Goal: Task Accomplishment & Management: Manage account settings

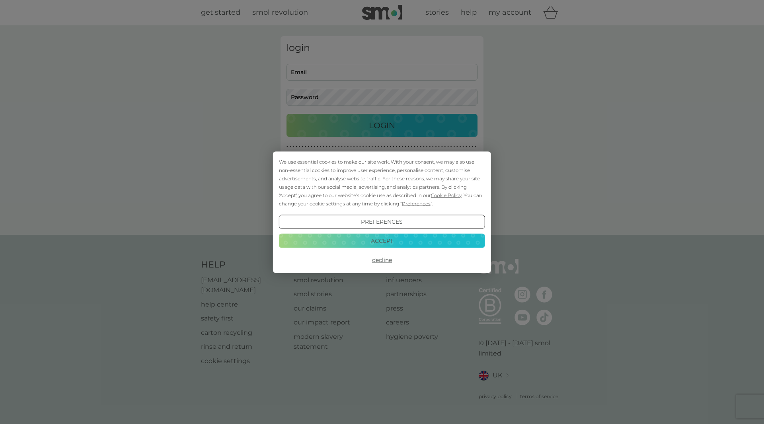
click at [363, 242] on button "Accept" at bounding box center [382, 241] width 206 height 14
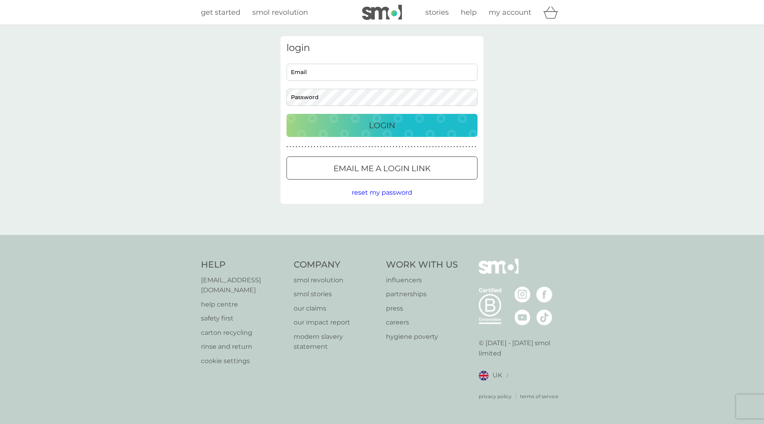
click at [322, 62] on div "login Email Password Login ● ● ● ● ● ● ● ● ● ● ● ● ● ● ● ● ● ● ● ● ● ● ● ● ● ● …" at bounding box center [382, 120] width 203 height 168
click at [328, 72] on input "Email" at bounding box center [382, 72] width 191 height 17
click at [301, 74] on input "Email" at bounding box center [382, 72] width 191 height 17
type input "t"
type input "[EMAIL_ADDRESS][DOMAIN_NAME]"
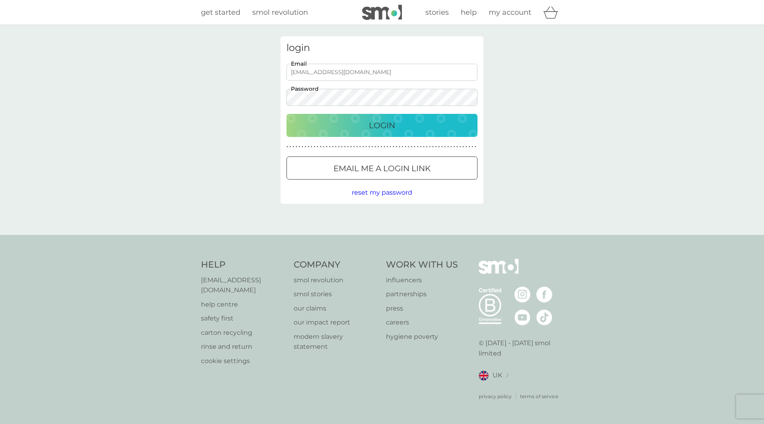
click at [359, 123] on div "Login" at bounding box center [382, 125] width 175 height 13
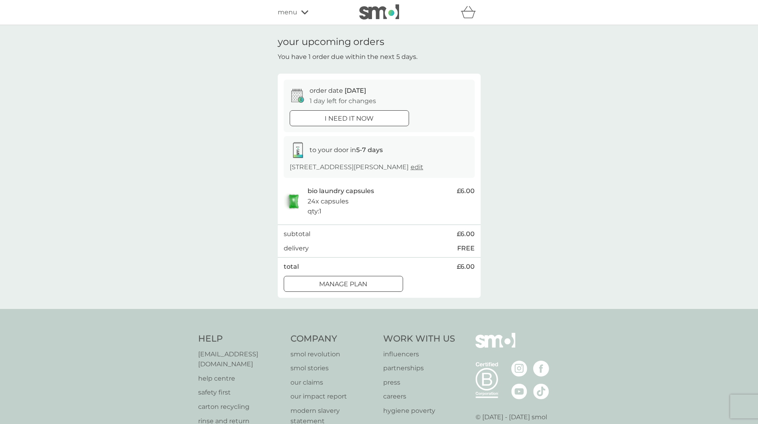
click at [359, 283] on p "Manage plan" at bounding box center [343, 284] width 48 height 10
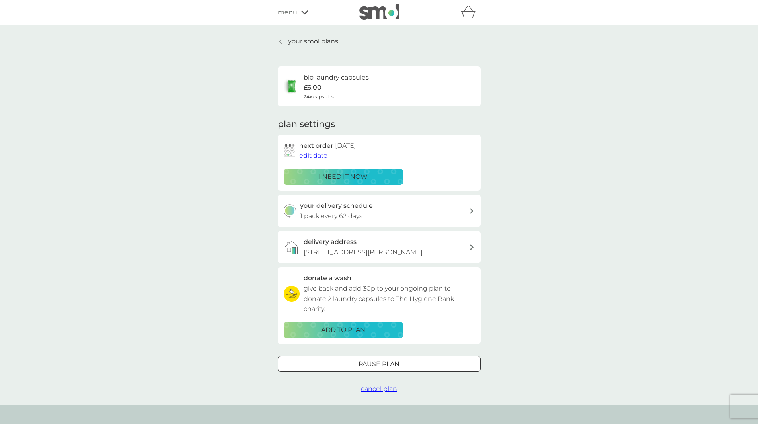
click at [380, 211] on div "your delivery schedule 1 pack every 62 days" at bounding box center [384, 211] width 169 height 20
select select "63"
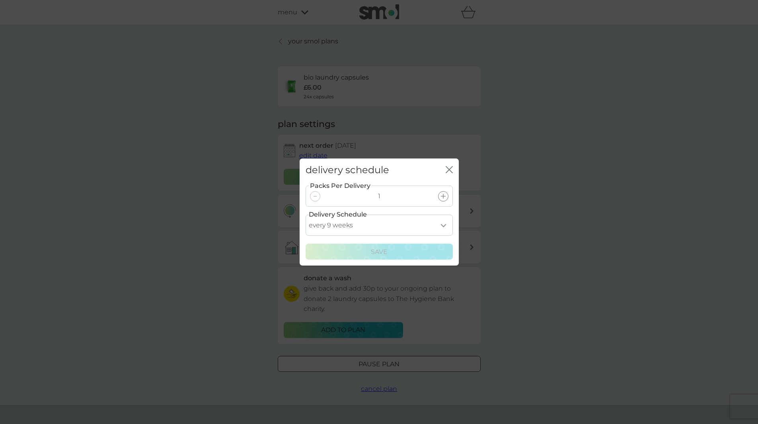
click at [449, 171] on icon "close" at bounding box center [449, 169] width 7 height 7
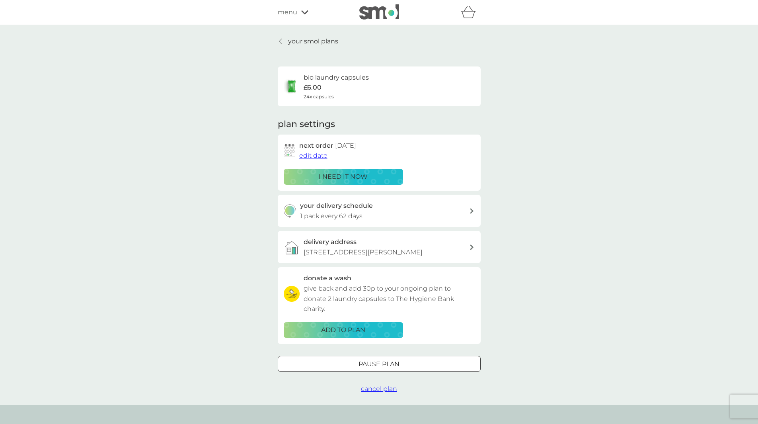
click at [313, 156] on span "edit date" at bounding box center [313, 156] width 28 height 8
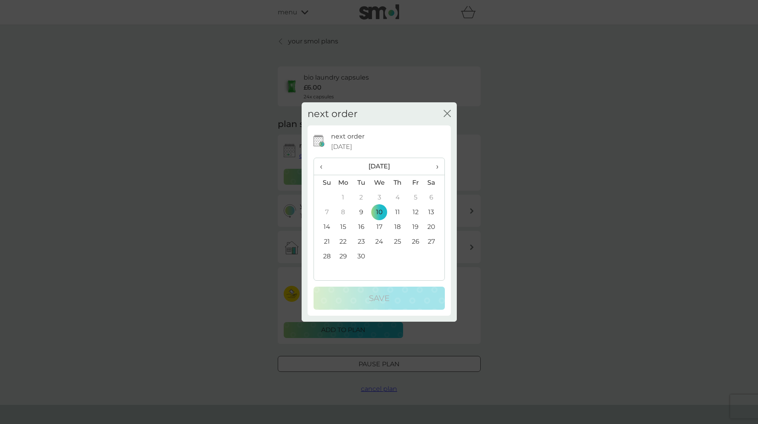
click at [437, 166] on span "›" at bounding box center [434, 166] width 8 height 17
click at [377, 211] on td "8" at bounding box center [379, 212] width 18 height 15
click at [385, 298] on p "Save" at bounding box center [379, 298] width 21 height 13
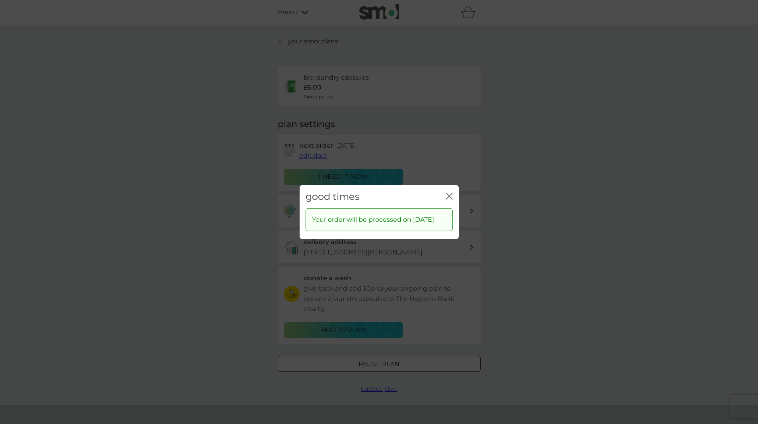
click at [448, 193] on icon "close" at bounding box center [447, 196] width 3 height 6
